Goal: Task Accomplishment & Management: Use online tool/utility

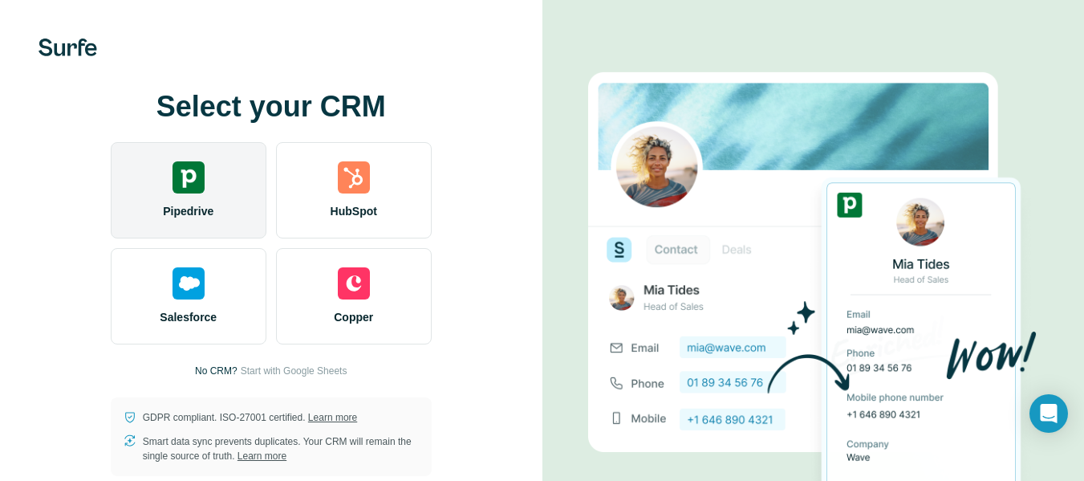
click at [223, 210] on div "Pipedrive" at bounding box center [189, 190] width 156 height 96
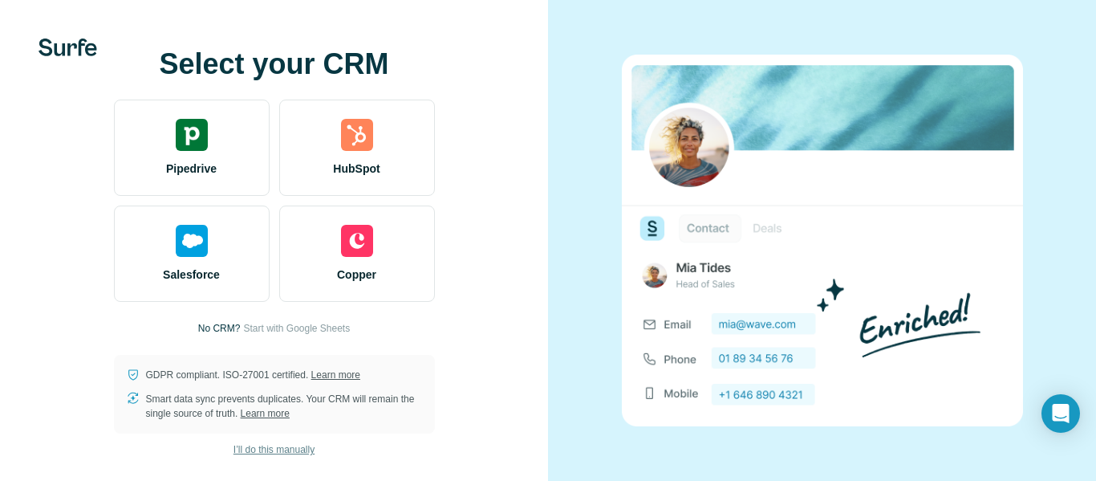
click at [306, 445] on span "I’ll do this manually" at bounding box center [274, 449] width 81 height 14
click at [305, 446] on span "I’ll do this manually" at bounding box center [274, 449] width 81 height 14
click at [302, 448] on span "I’ll do this manually" at bounding box center [274, 449] width 81 height 14
click at [301, 448] on span "I’ll do this manually" at bounding box center [274, 449] width 81 height 14
click at [299, 448] on span "I’ll do this manually" at bounding box center [274, 449] width 81 height 14
